Goal: Task Accomplishment & Management: Use online tool/utility

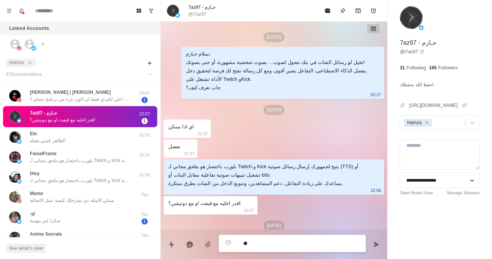
scroll to position [46, 0]
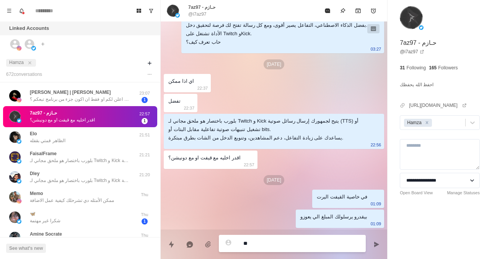
type textarea "*"
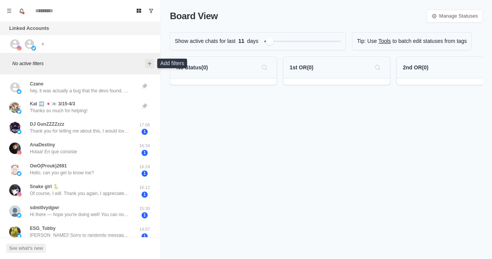
click at [151, 62] on icon "Add filters" at bounding box center [149, 63] width 6 height 6
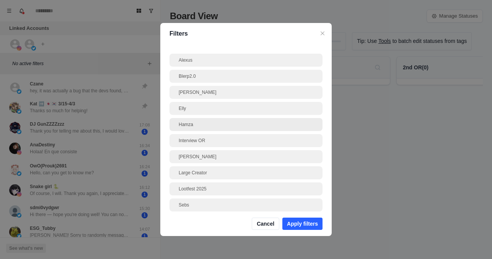
click at [191, 124] on div "Hamza" at bounding box center [246, 124] width 135 height 7
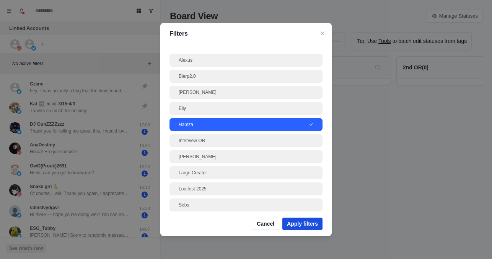
click at [307, 219] on button "Apply filters" at bounding box center [302, 223] width 40 height 12
